Goal: Task Accomplishment & Management: Manage account settings

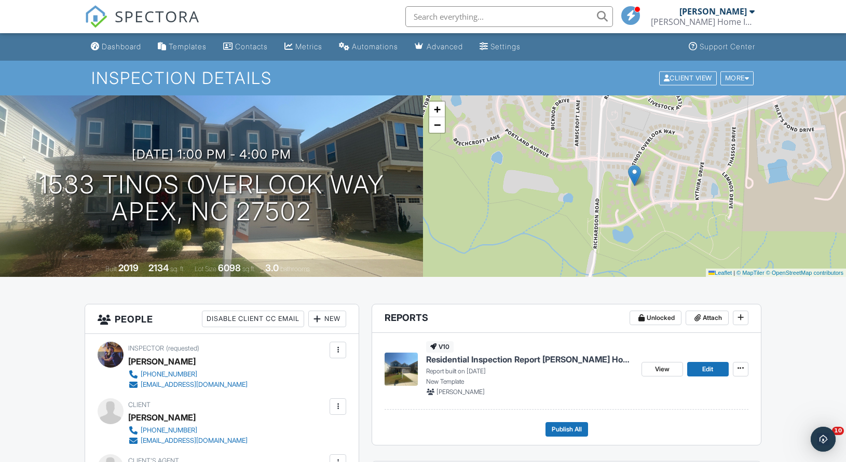
scroll to position [2, 0]
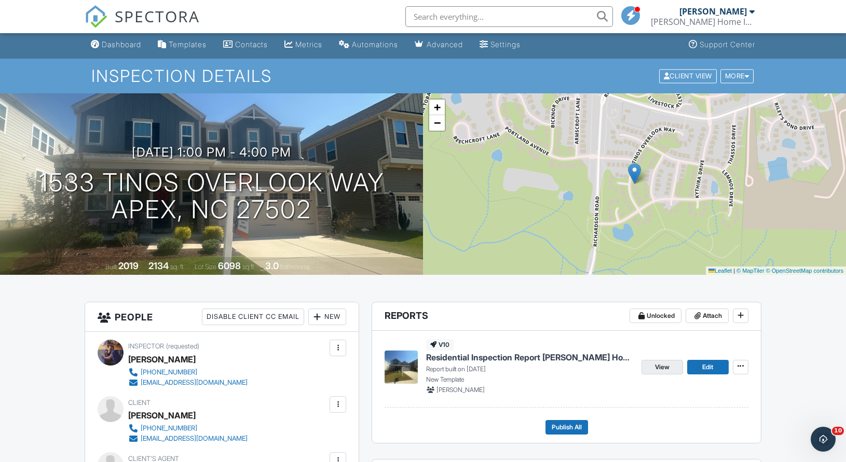
click at [655, 370] on span "View" at bounding box center [662, 367] width 15 height 10
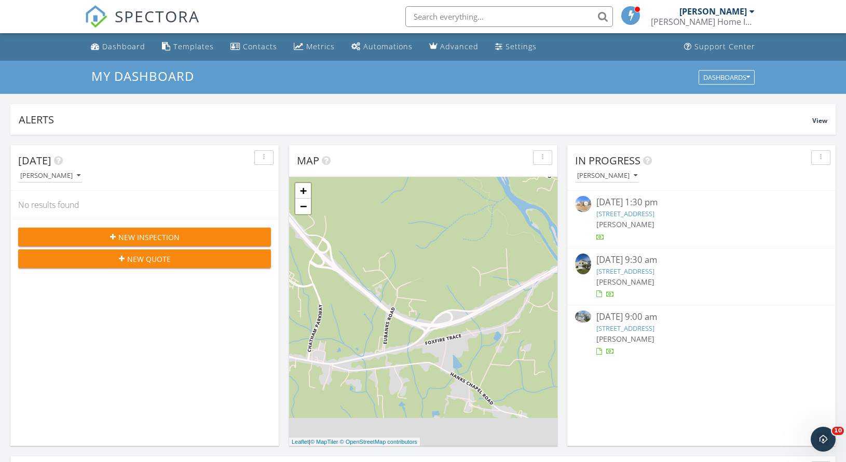
click at [654, 273] on link "[STREET_ADDRESS]" at bounding box center [625, 271] width 58 height 9
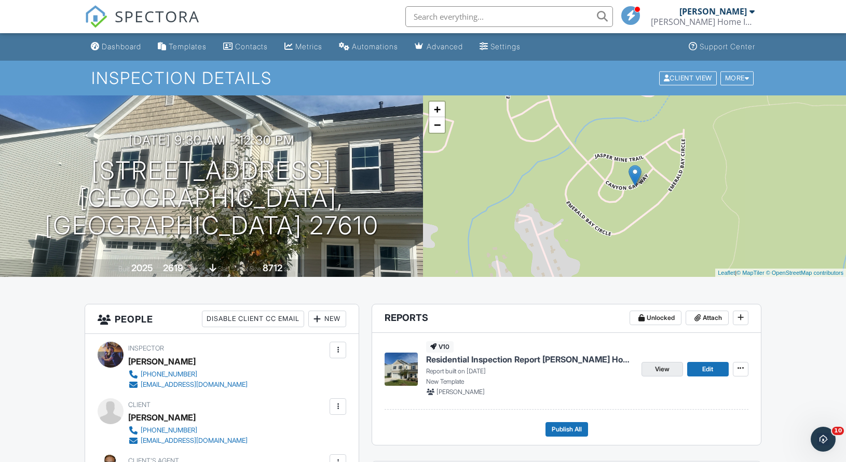
click at [663, 367] on span "View" at bounding box center [662, 369] width 15 height 10
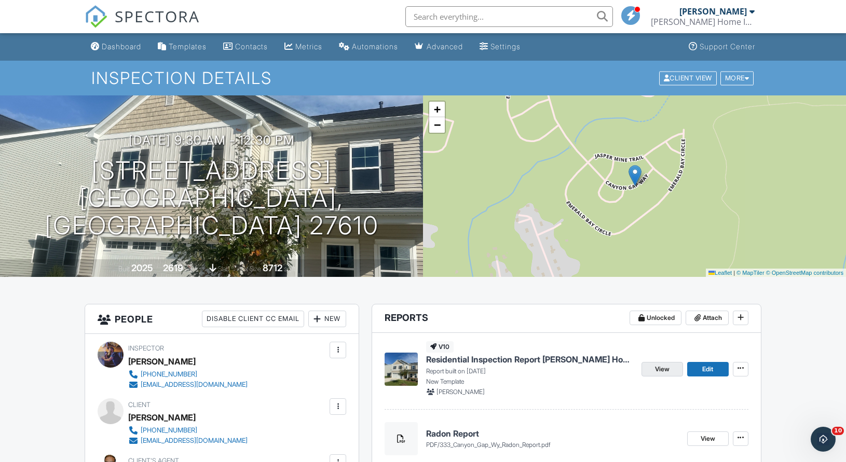
click at [661, 368] on span "View" at bounding box center [662, 369] width 15 height 10
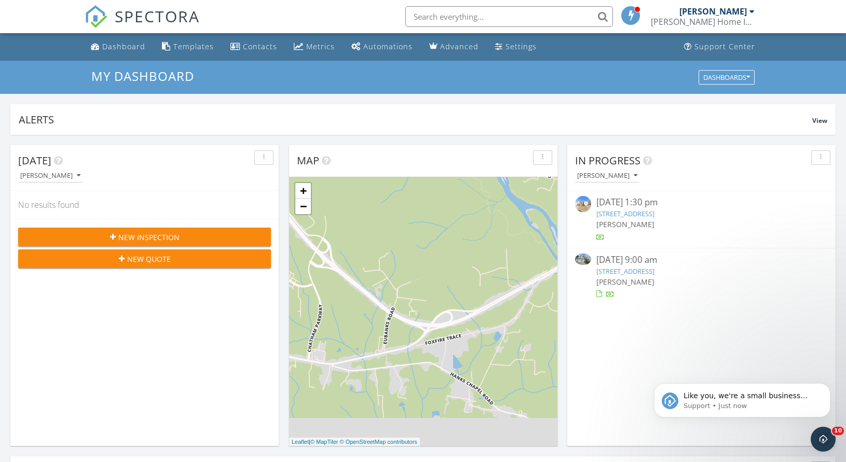
click at [654, 270] on link "652 Emerald Bay Cir, Raleigh, NC 27610" at bounding box center [625, 271] width 58 height 9
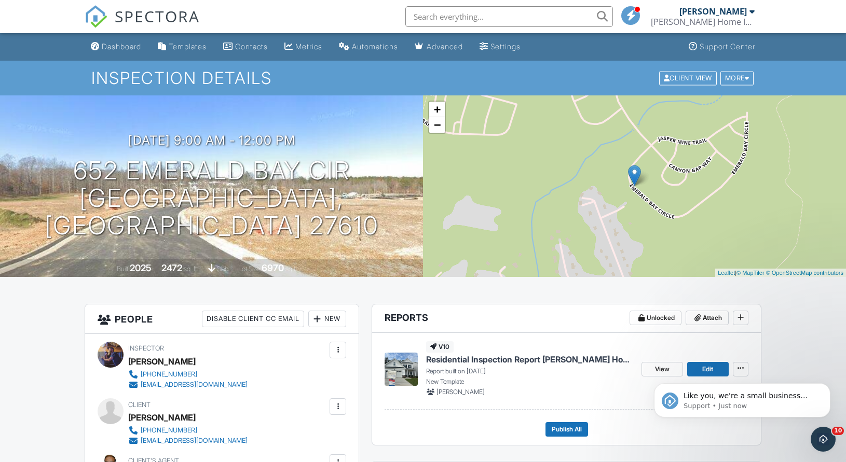
click at [655, 372] on body "Like you, we're a small business that relies on reviews to grow. If you have a …" at bounding box center [741, 398] width 199 height 64
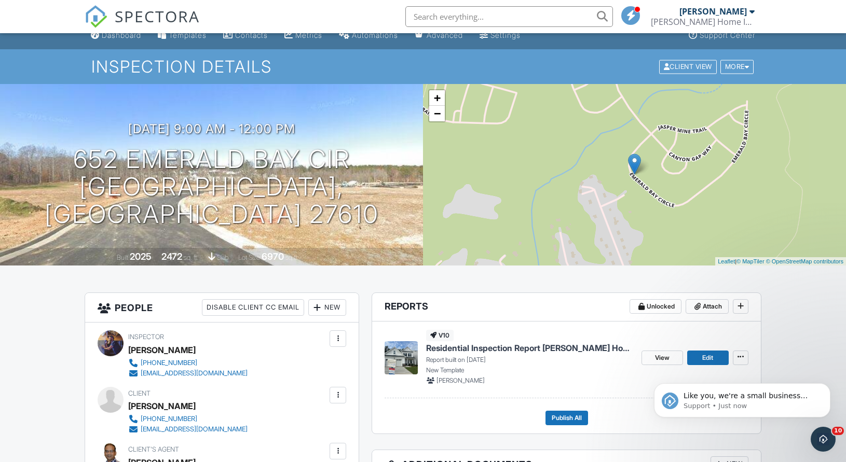
scroll to position [88, 0]
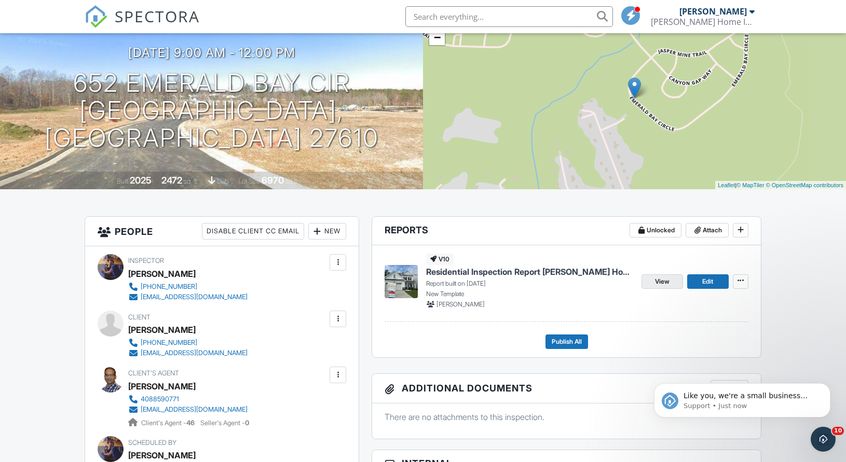
click at [668, 280] on span "View" at bounding box center [662, 281] width 15 height 10
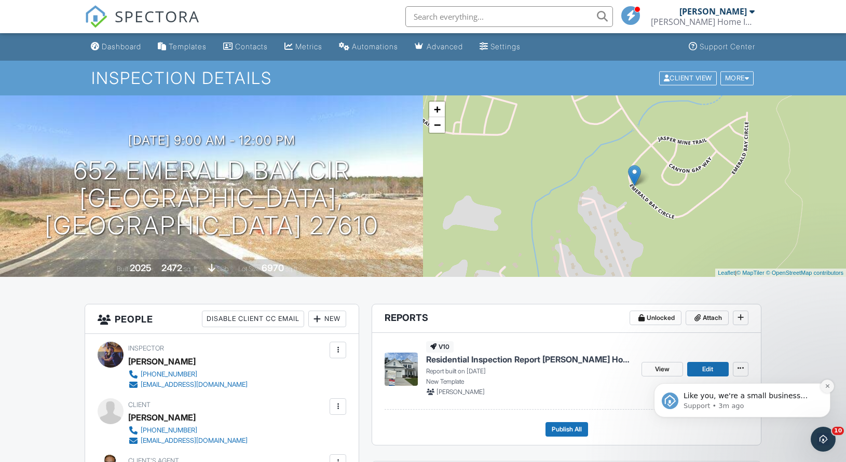
click at [826, 387] on icon "Dismiss notification" at bounding box center [827, 386] width 6 height 6
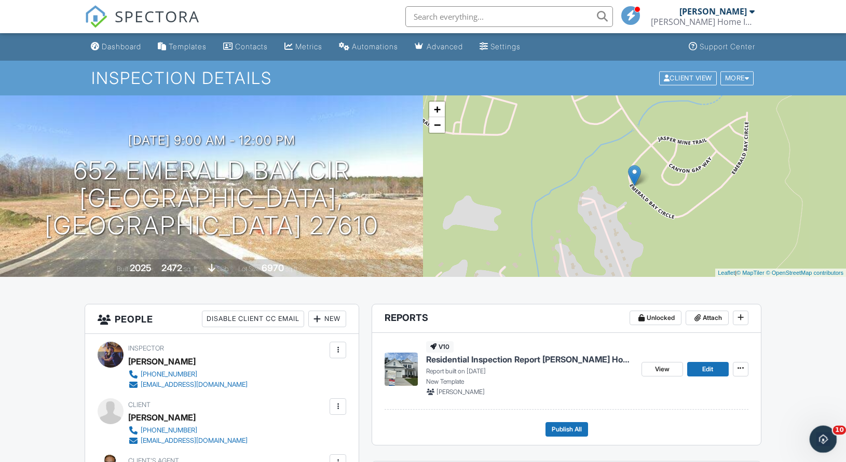
click at [821, 440] on icon "Open Intercom Messenger" at bounding box center [821, 438] width 17 height 17
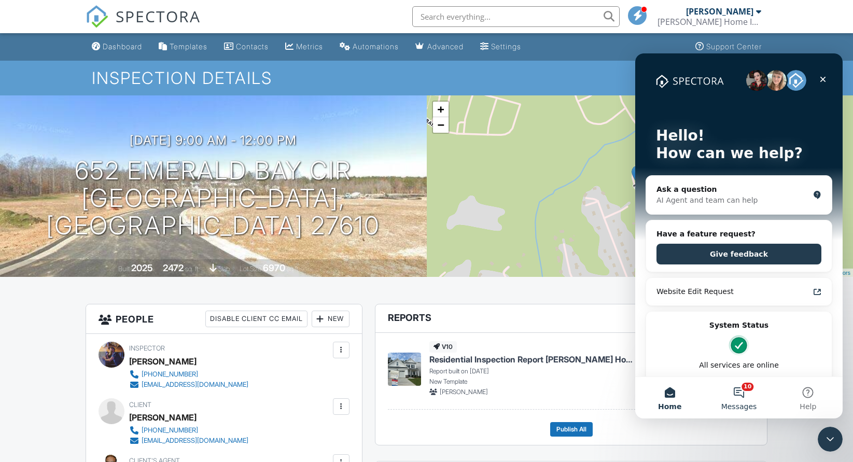
click at [751, 398] on button "10 Messages" at bounding box center [738, 397] width 69 height 41
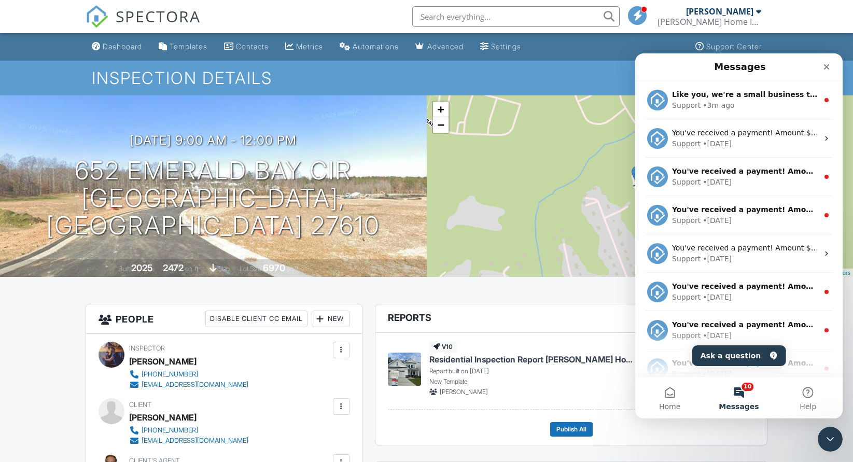
click at [569, 70] on h1 "Inspection Details" at bounding box center [426, 78] width 669 height 18
click at [141, 51] on link "Dashboard" at bounding box center [117, 46] width 59 height 19
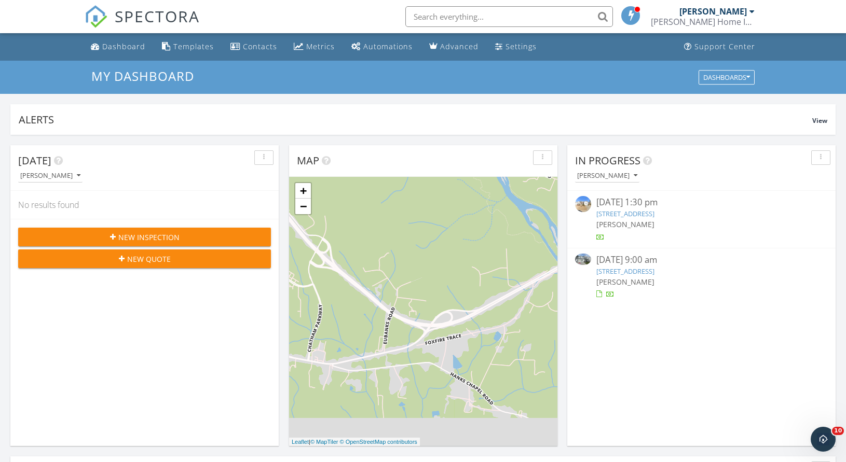
click at [618, 273] on link "[STREET_ADDRESS]" at bounding box center [625, 271] width 58 height 9
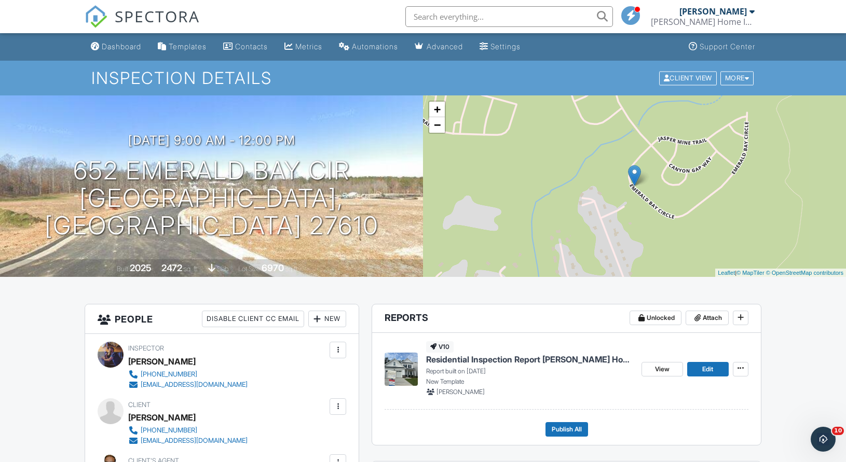
click at [137, 51] on link "Dashboard" at bounding box center [116, 46] width 59 height 19
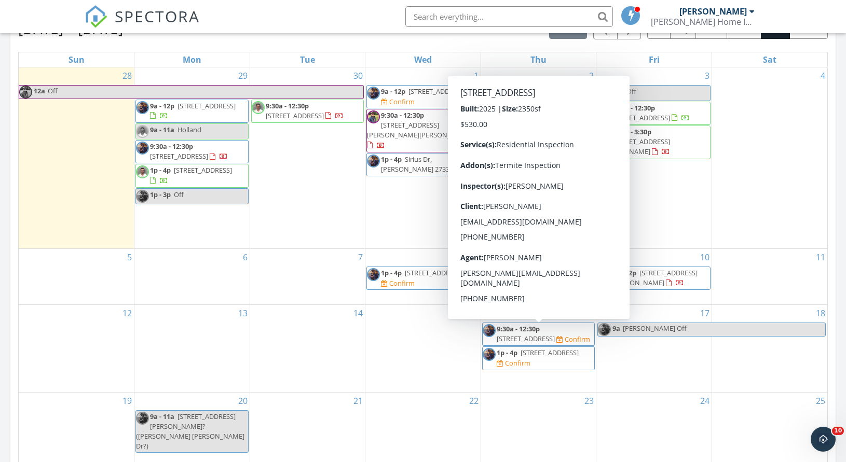
scroll to position [450, 0]
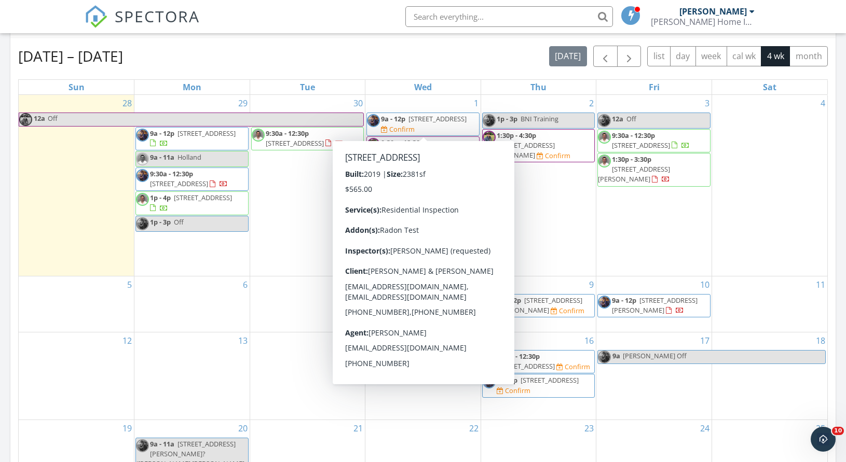
click at [411, 125] on div "Confirm" at bounding box center [401, 129] width 25 height 8
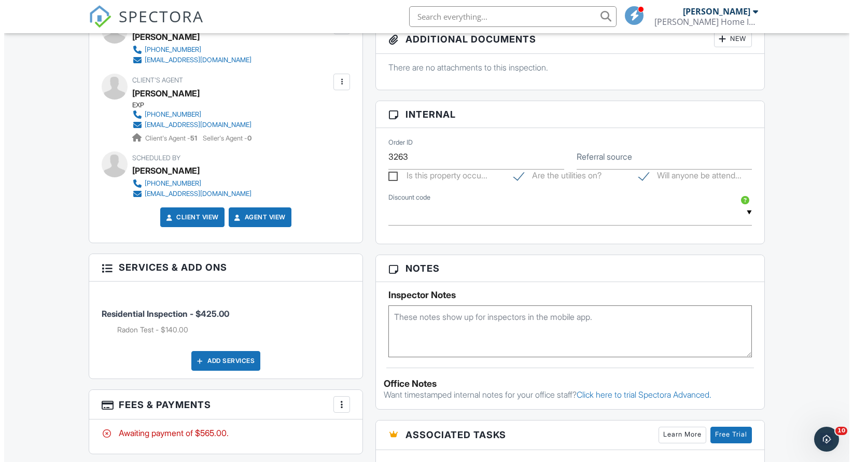
scroll to position [645, 0]
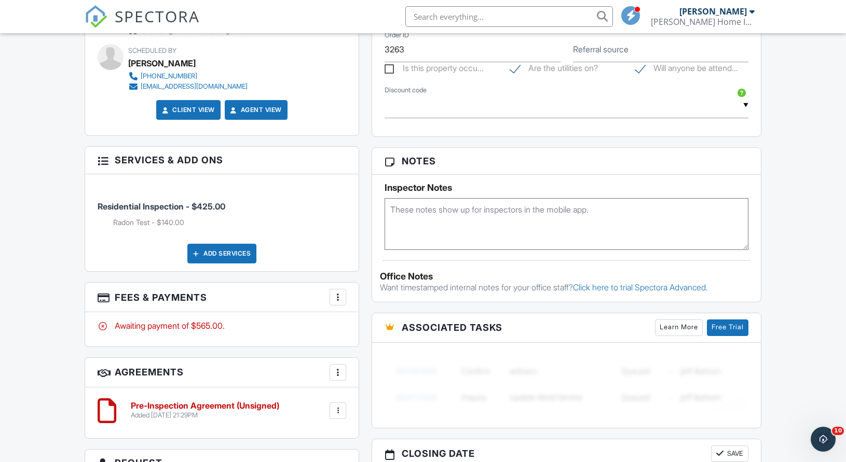
click at [215, 253] on div "Add Services" at bounding box center [221, 254] width 69 height 20
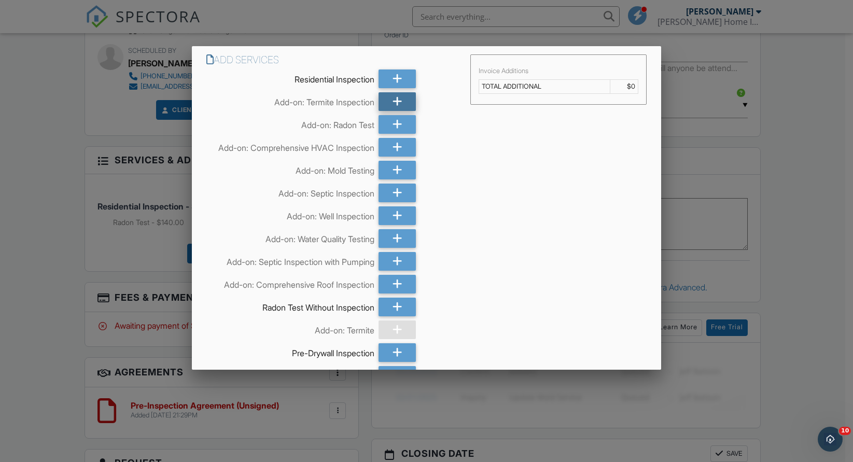
drag, startPoint x: 401, startPoint y: 102, endPoint x: 402, endPoint y: 109, distance: 7.3
click at [401, 103] on div at bounding box center [398, 101] width 38 height 19
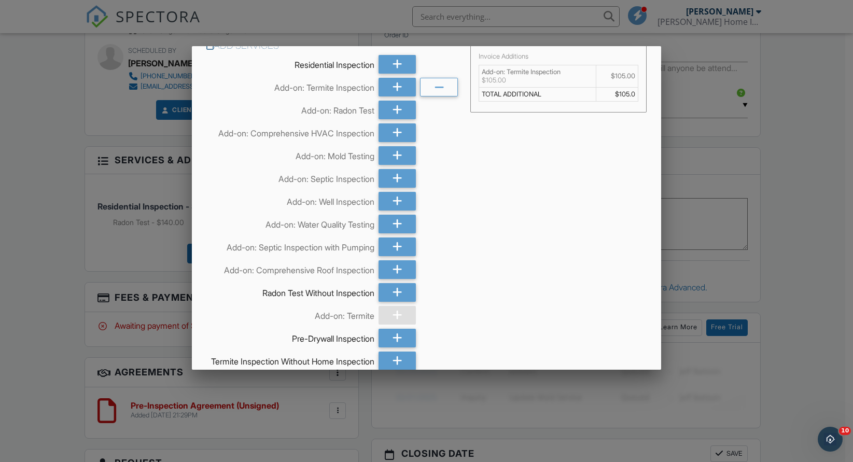
scroll to position [120, 0]
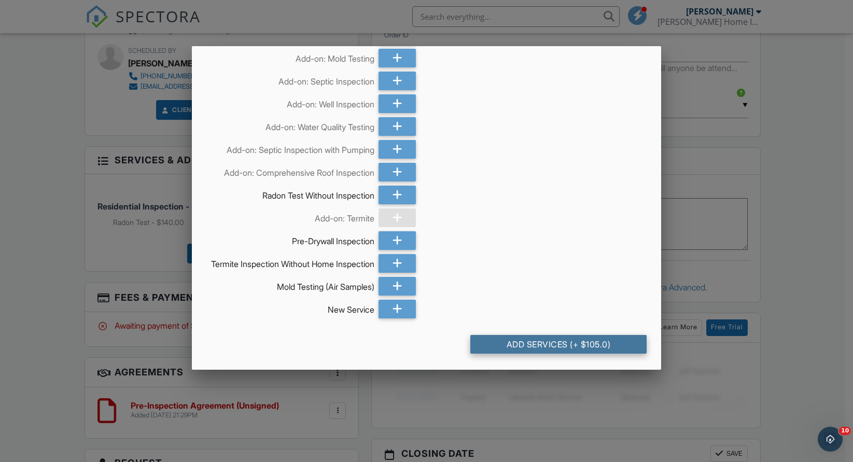
click at [529, 350] on div "Add Services (+ $105.0)" at bounding box center [558, 344] width 176 height 19
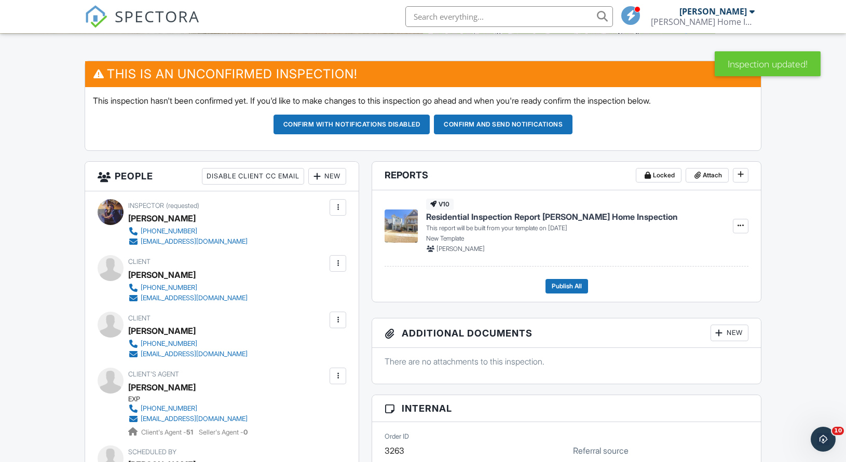
scroll to position [290, 0]
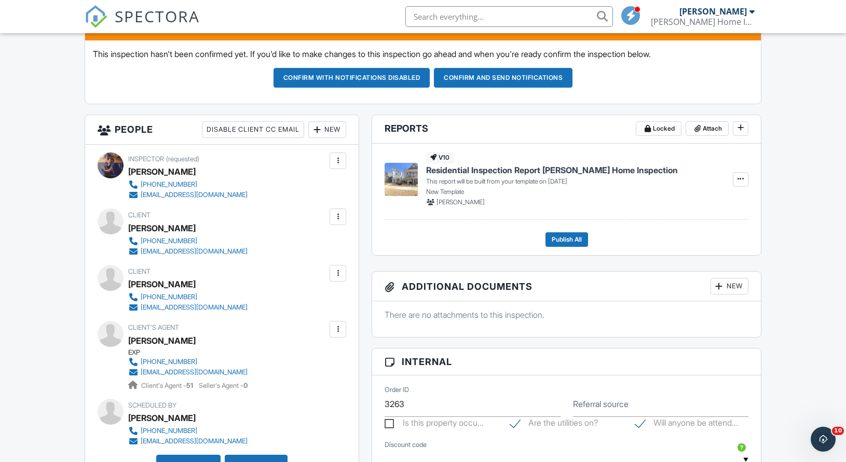
click at [494, 74] on button "Confirm and send notifications" at bounding box center [503, 78] width 139 height 20
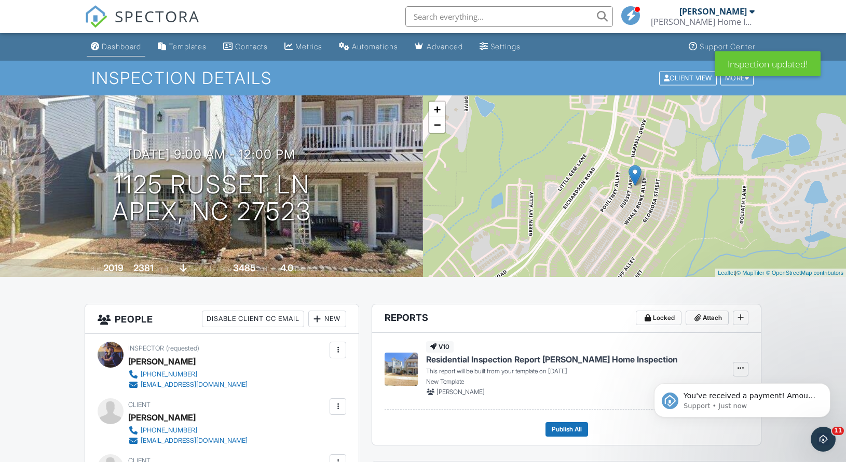
click at [124, 48] on div "Dashboard" at bounding box center [121, 46] width 39 height 9
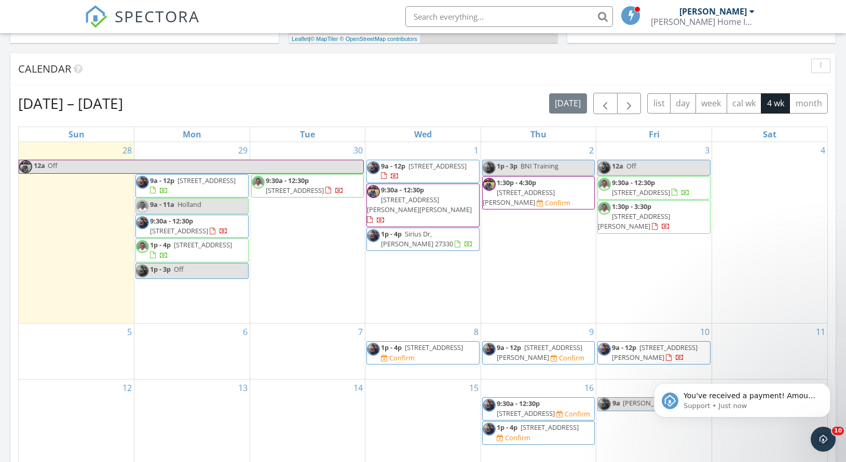
click at [538, 190] on span "[STREET_ADDRESS][PERSON_NAME]" at bounding box center [518, 197] width 72 height 19
